Goal: Information Seeking & Learning: Understand process/instructions

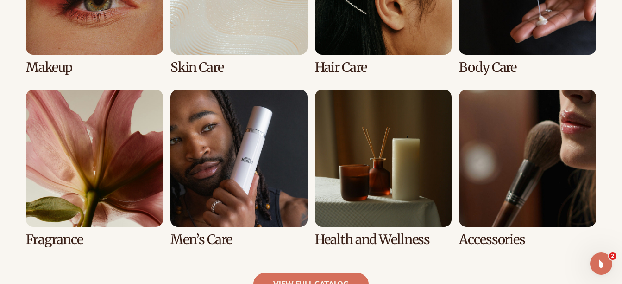
scroll to position [788, 0]
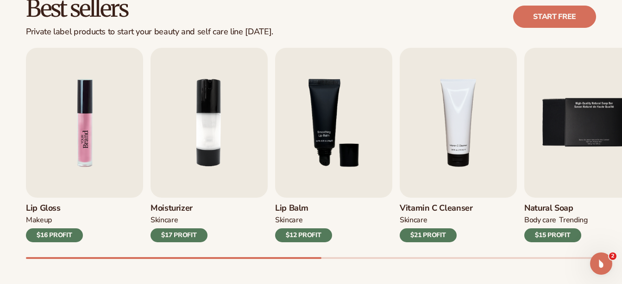
click at [84, 134] on img "1 / 9" at bounding box center [84, 123] width 117 height 150
click at [44, 209] on h3 "Lip Gloss" at bounding box center [54, 208] width 57 height 10
click at [55, 233] on div "$16 PROFIT" at bounding box center [54, 235] width 57 height 14
click at [89, 157] on img "1 / 9" at bounding box center [84, 123] width 117 height 150
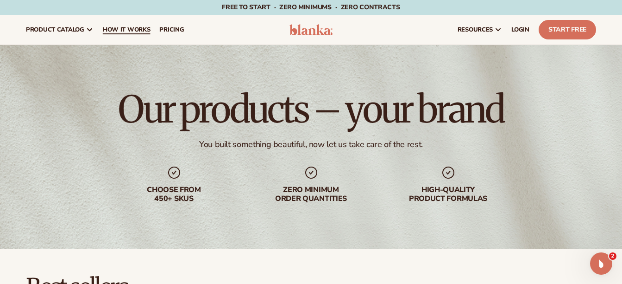
click at [118, 32] on span "How It Works" at bounding box center [127, 29] width 48 height 7
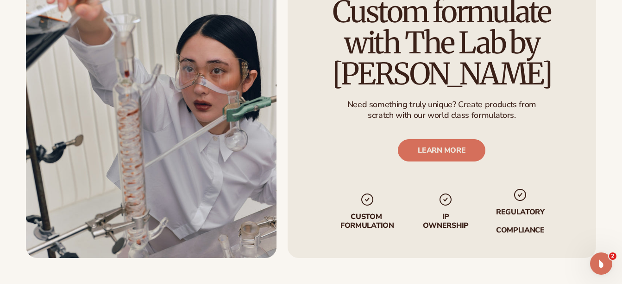
scroll to position [1576, 0]
